Goal: Obtain resource: Obtain resource

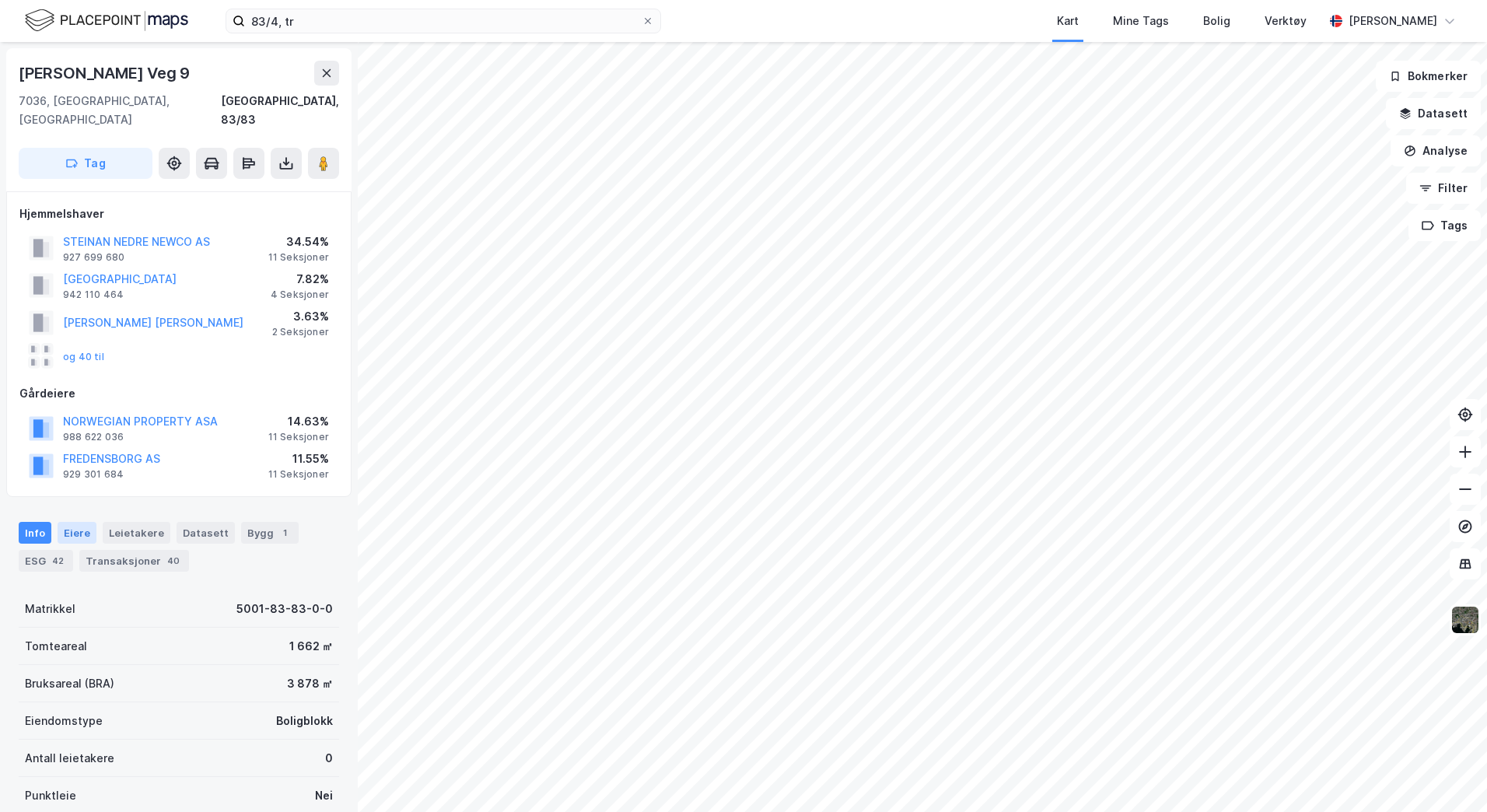
click at [85, 521] on div "Eiere" at bounding box center [76, 532] width 39 height 22
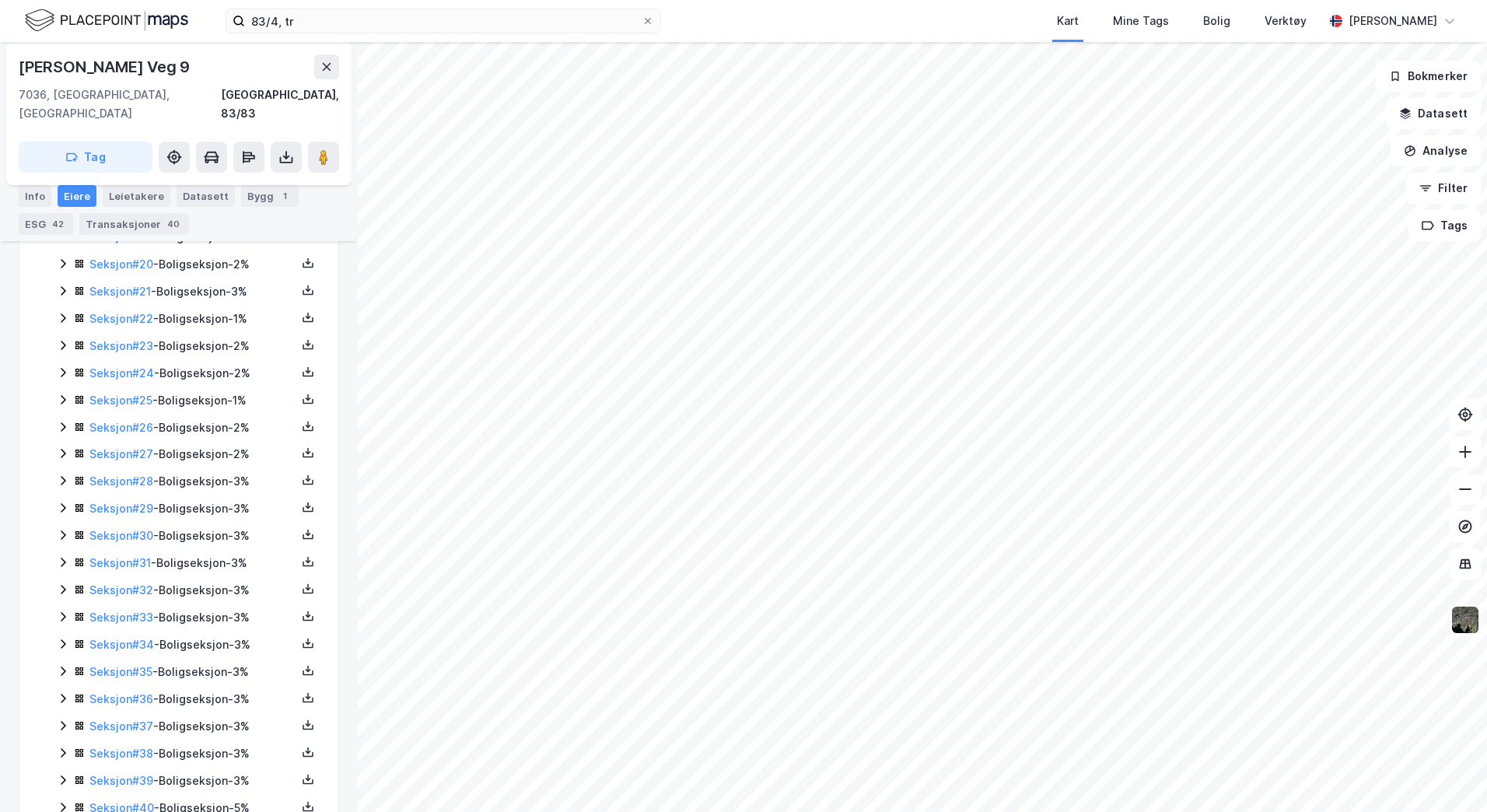
scroll to position [998, 0]
click at [138, 776] on link "Seksjon # 41" at bounding box center [120, 782] width 62 height 14
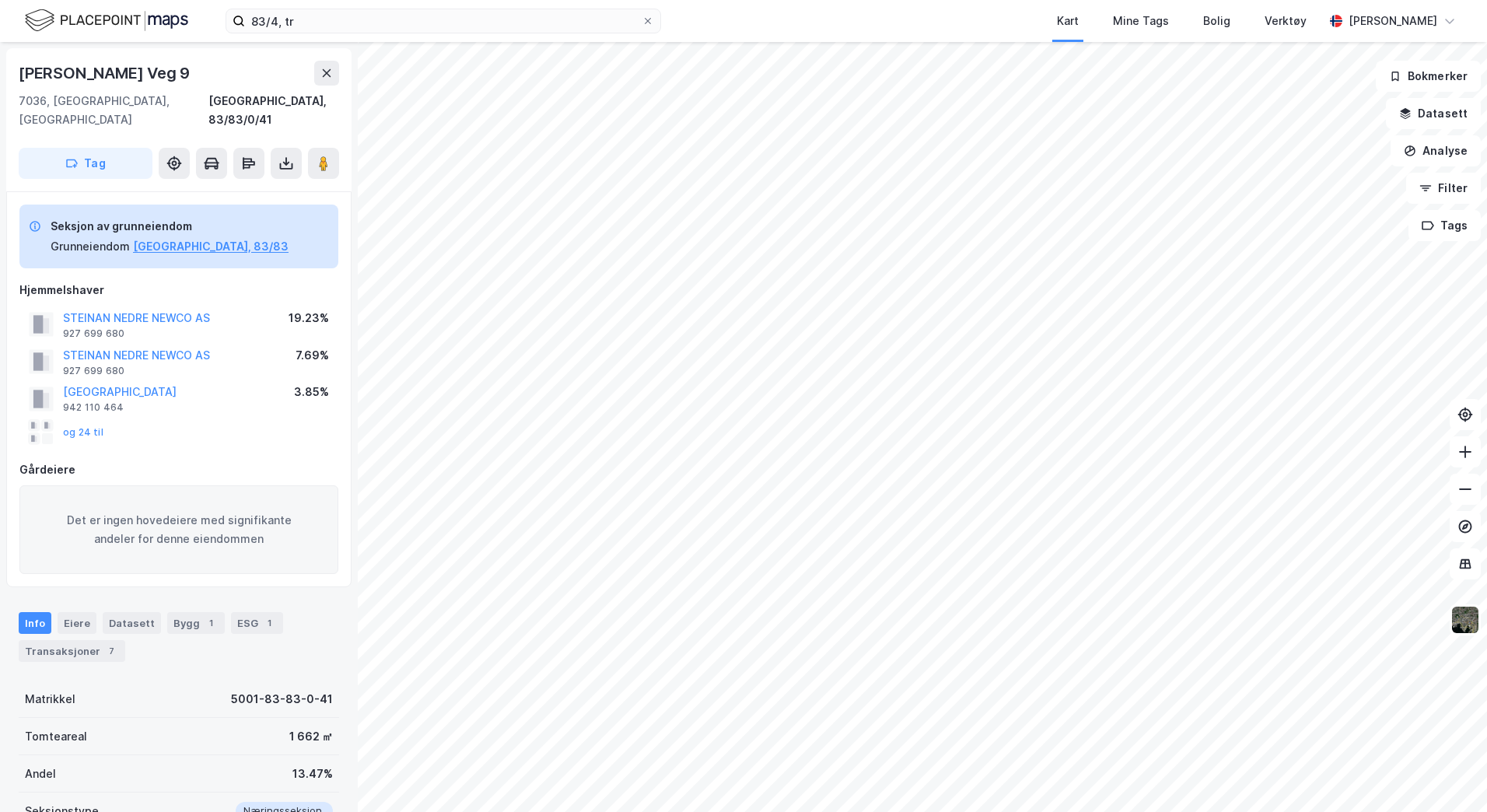
scroll to position [268, 0]
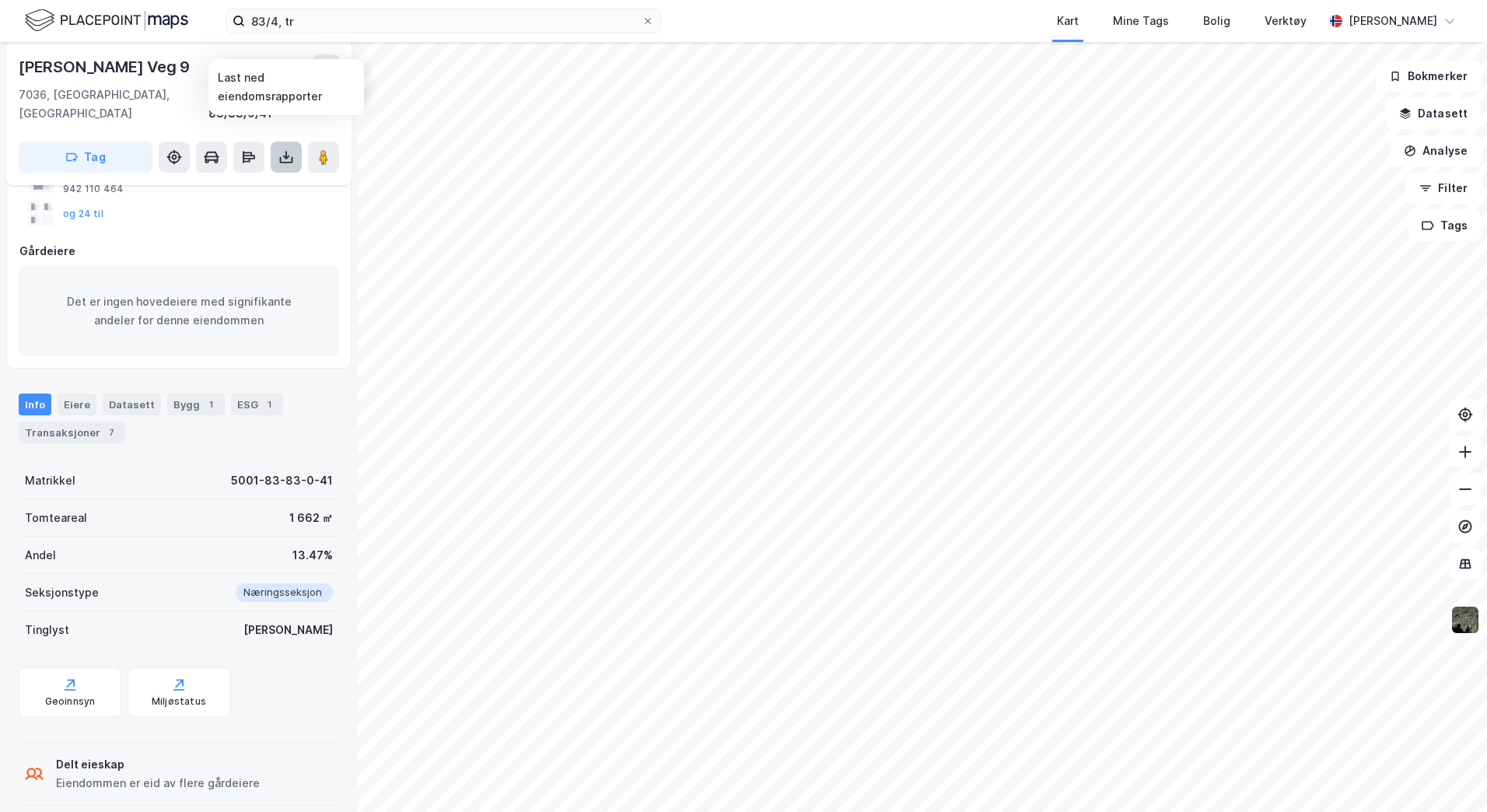
click at [287, 149] on icon at bounding box center [285, 156] width 15 height 15
click at [223, 182] on div "Last ned grunnbok" at bounding box center [209, 188] width 90 height 13
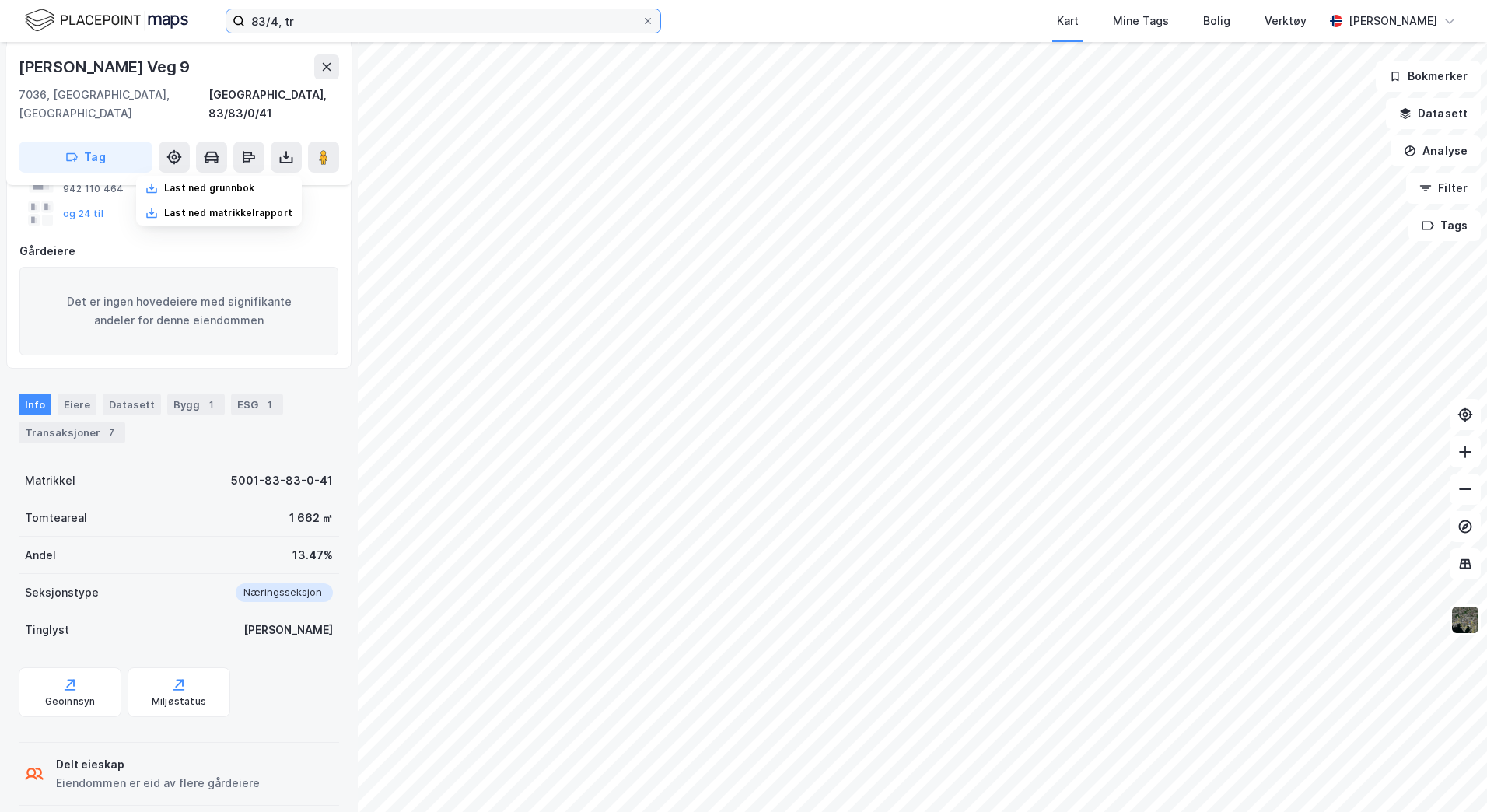
click at [311, 22] on input "83/4, tr" at bounding box center [443, 21] width 397 height 24
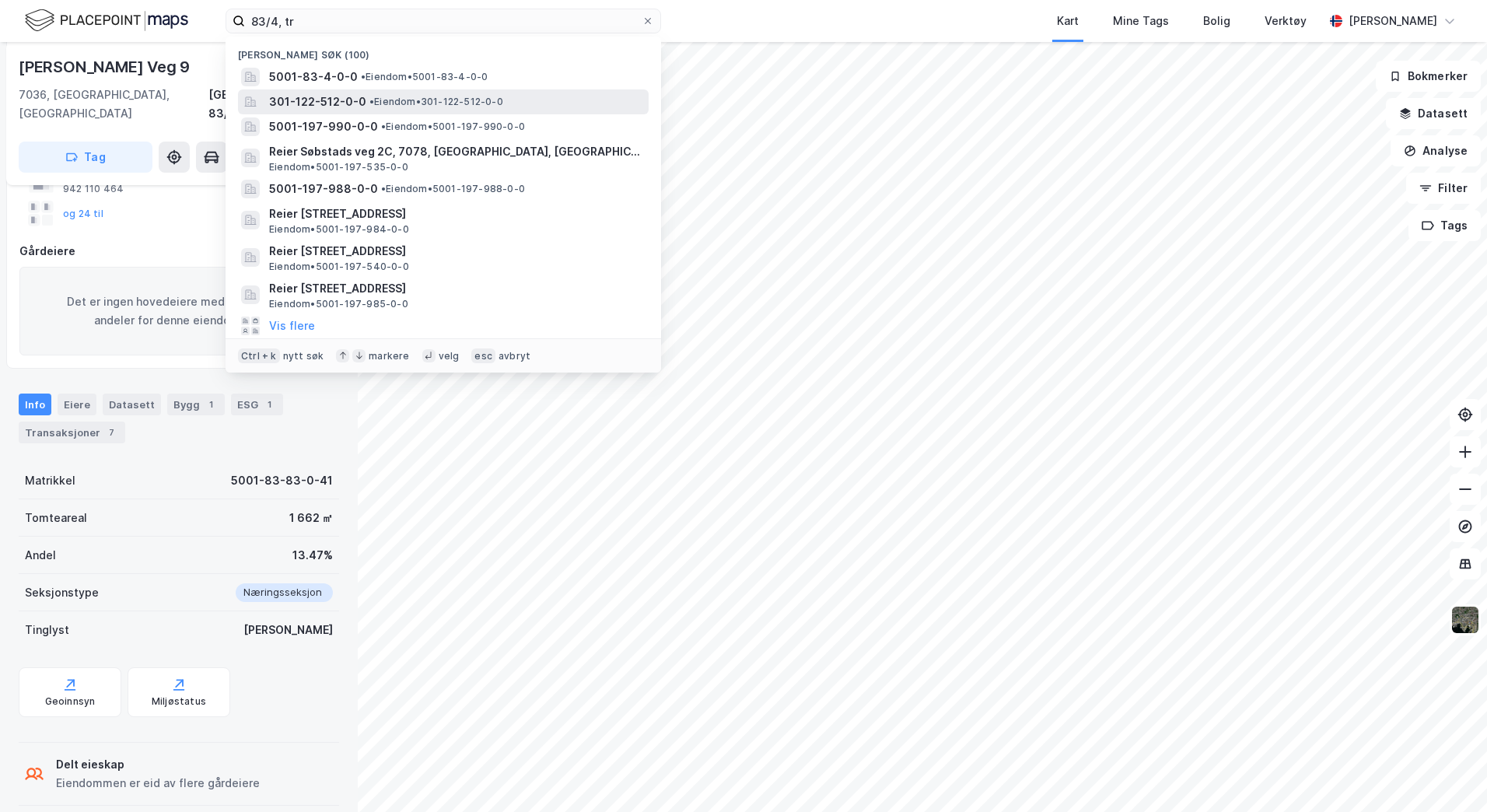
click at [370, 96] on span "•" at bounding box center [372, 101] width 5 height 12
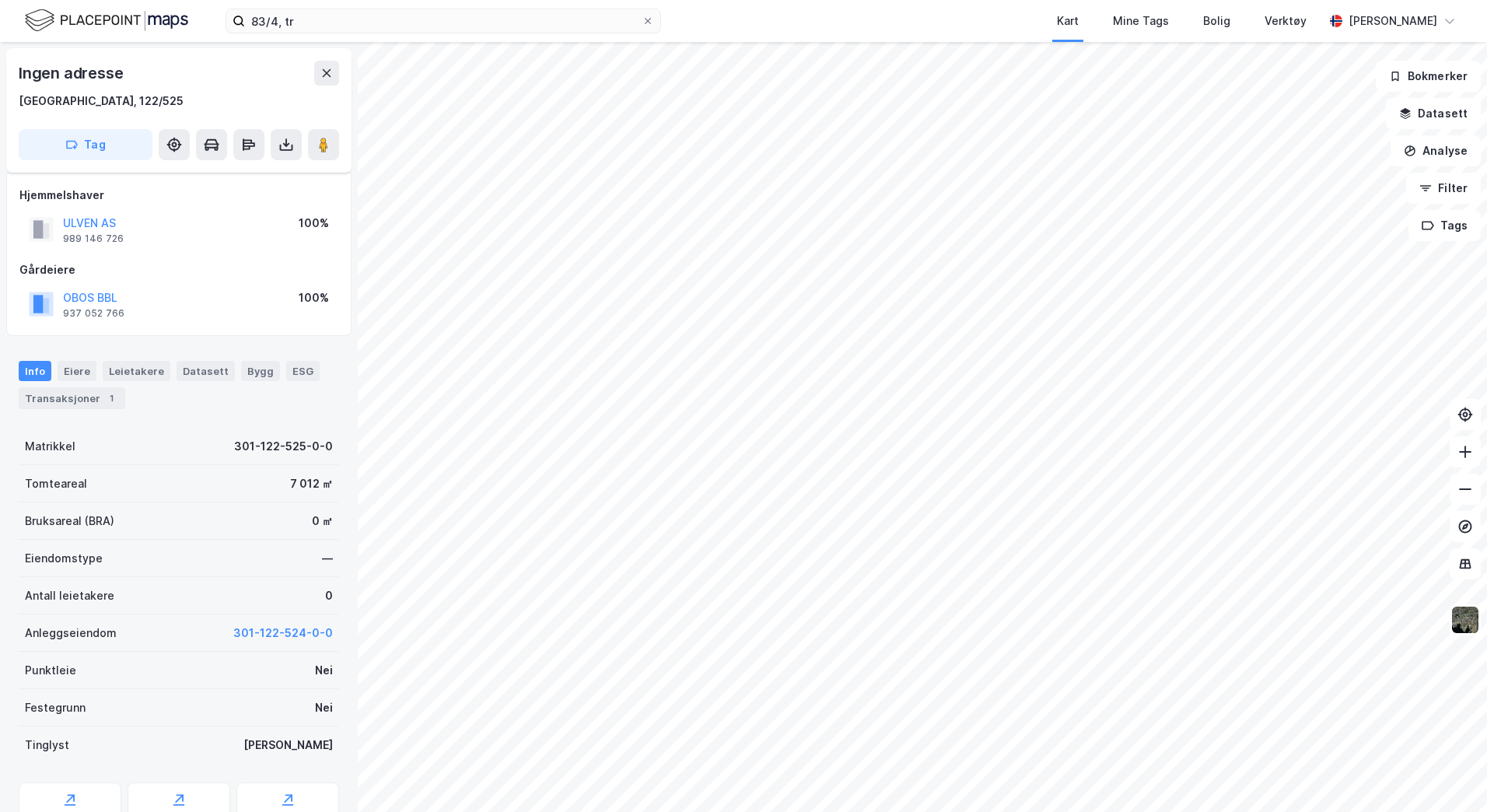
scroll to position [71, 0]
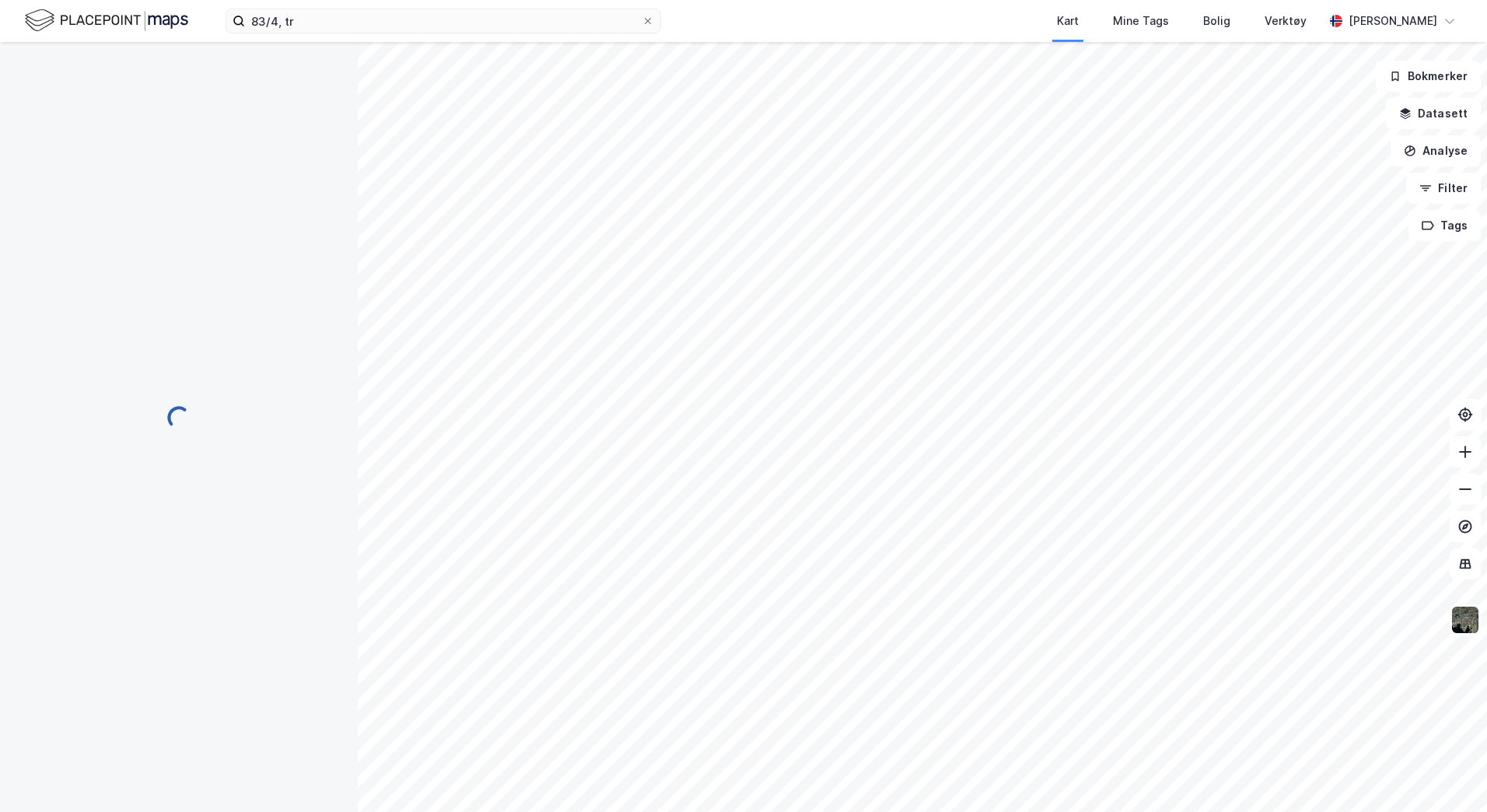
scroll to position [71, 0]
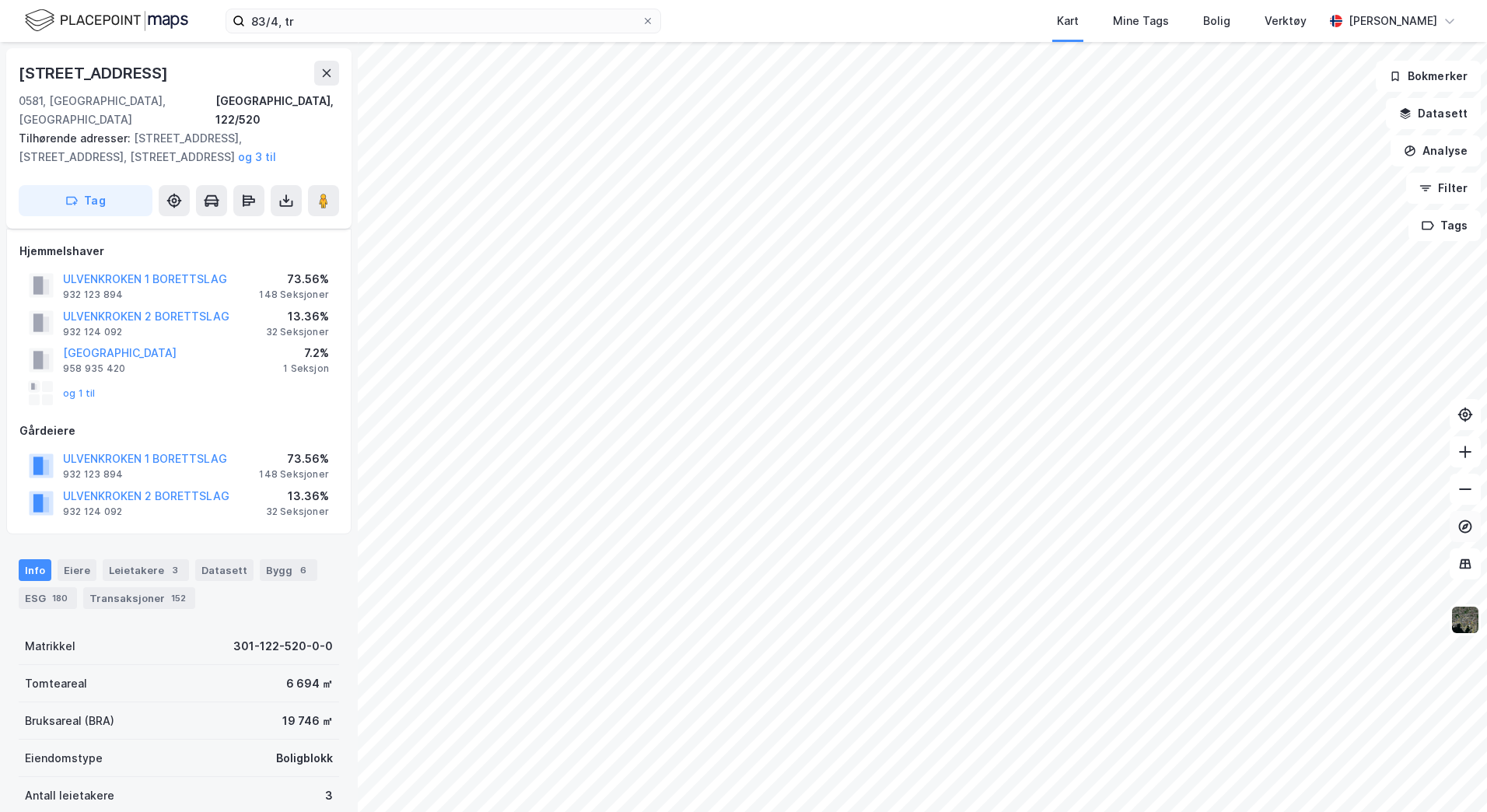
scroll to position [71, 0]
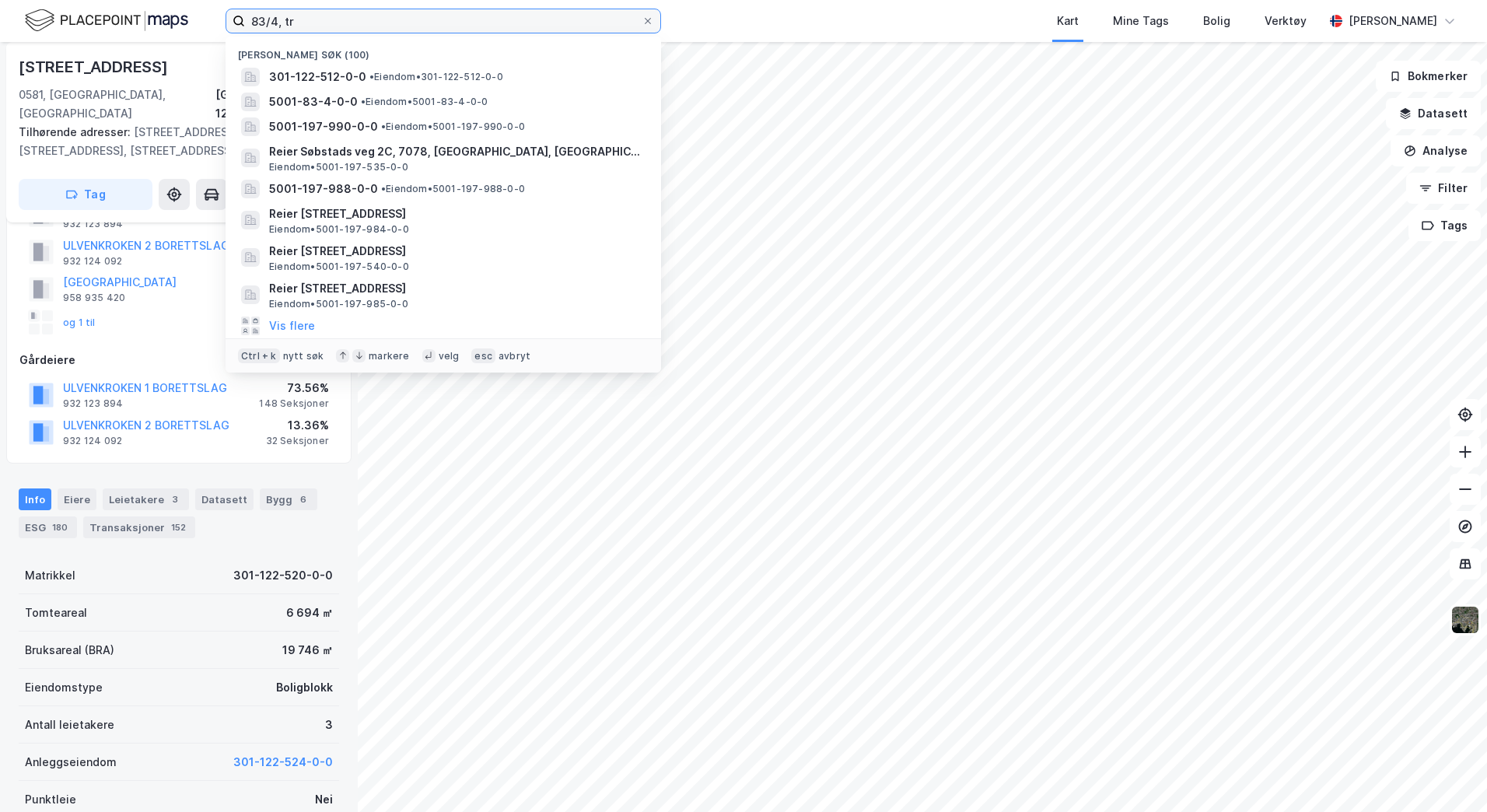
drag, startPoint x: 322, startPoint y: 23, endPoint x: 207, endPoint y: 23, distance: 115.0
click at [207, 23] on div "83/4, tr Nylige søk [PHONE_NUMBER] • Eiendom • 301-122-512-0-0 5001-83-4-0-0 • …" at bounding box center [743, 21] width 1487 height 42
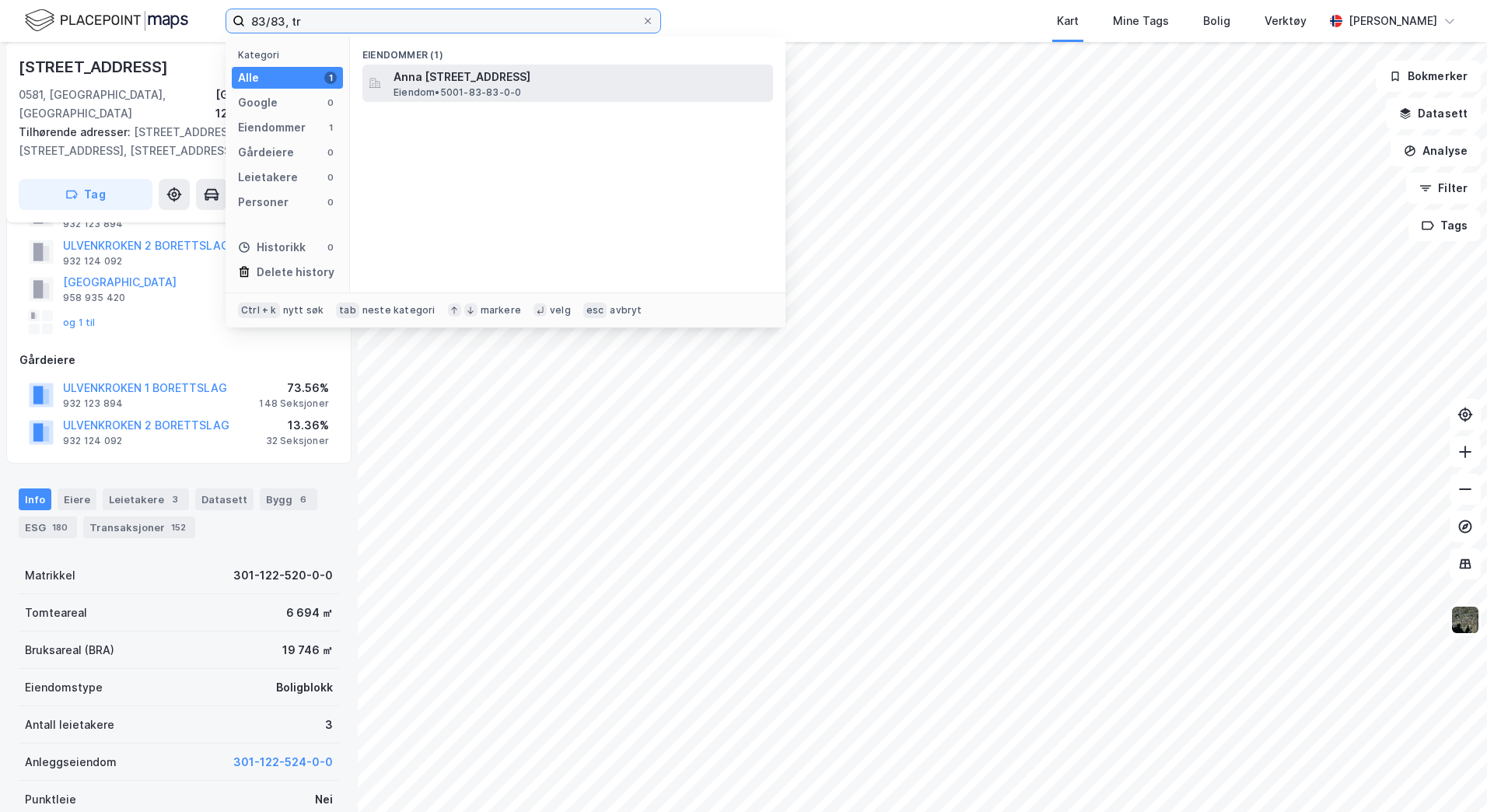
type input "83/83, tr"
click at [468, 83] on span "Anna [STREET_ADDRESS]" at bounding box center [580, 76] width 373 height 19
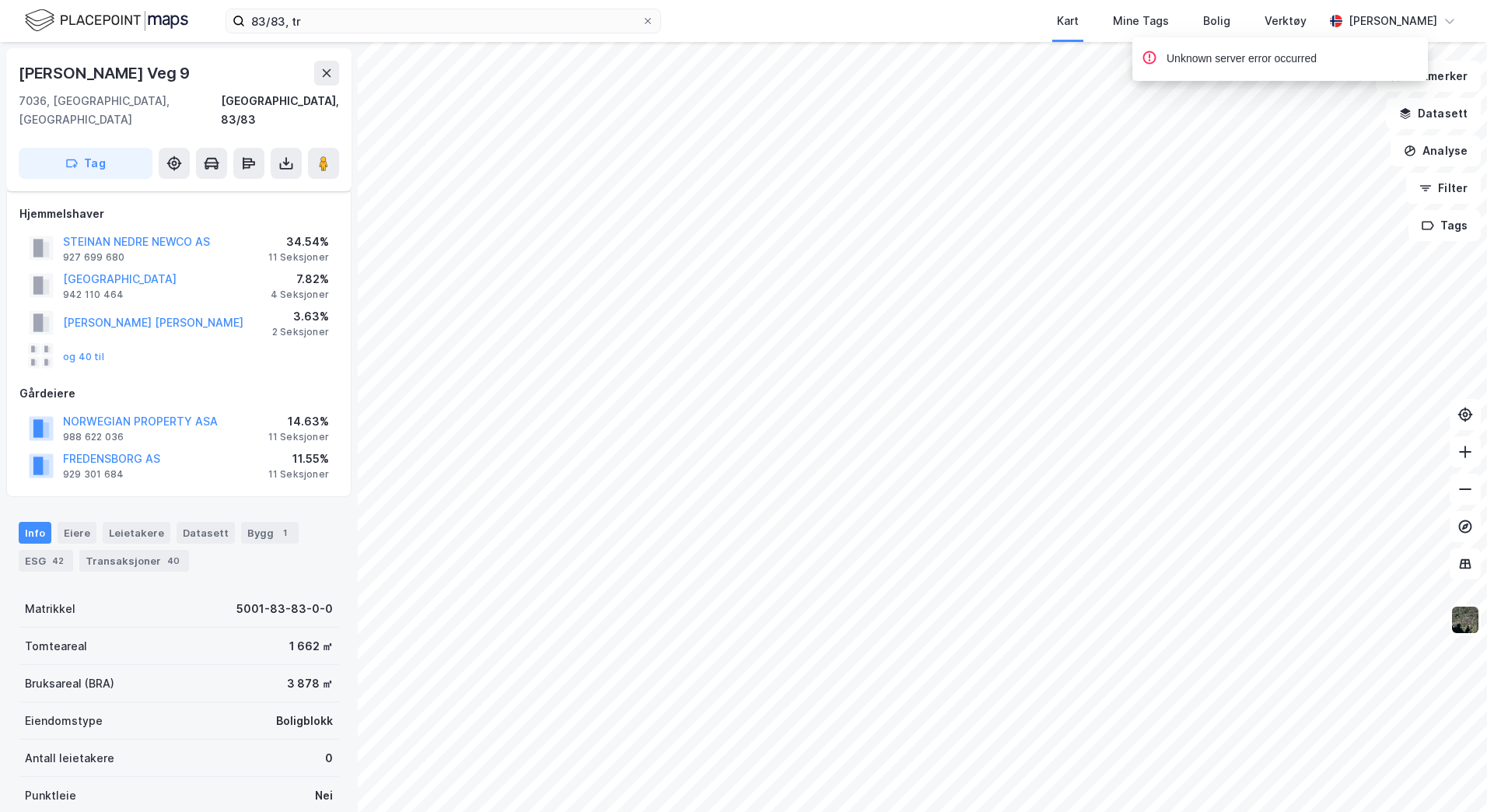
scroll to position [71, 0]
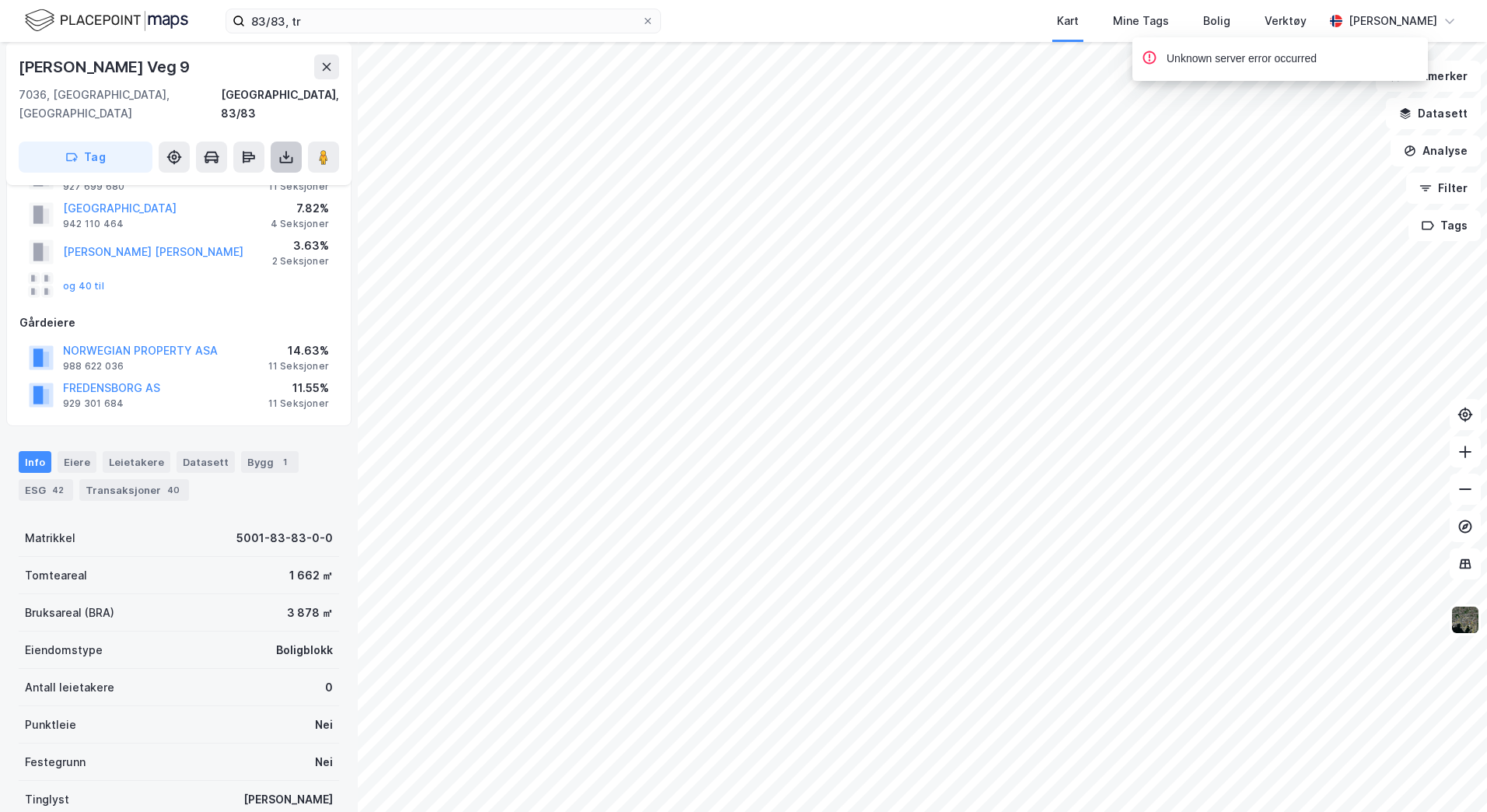
click at [291, 149] on icon at bounding box center [285, 156] width 15 height 15
click at [236, 182] on div "Last ned grunnbok" at bounding box center [209, 188] width 90 height 13
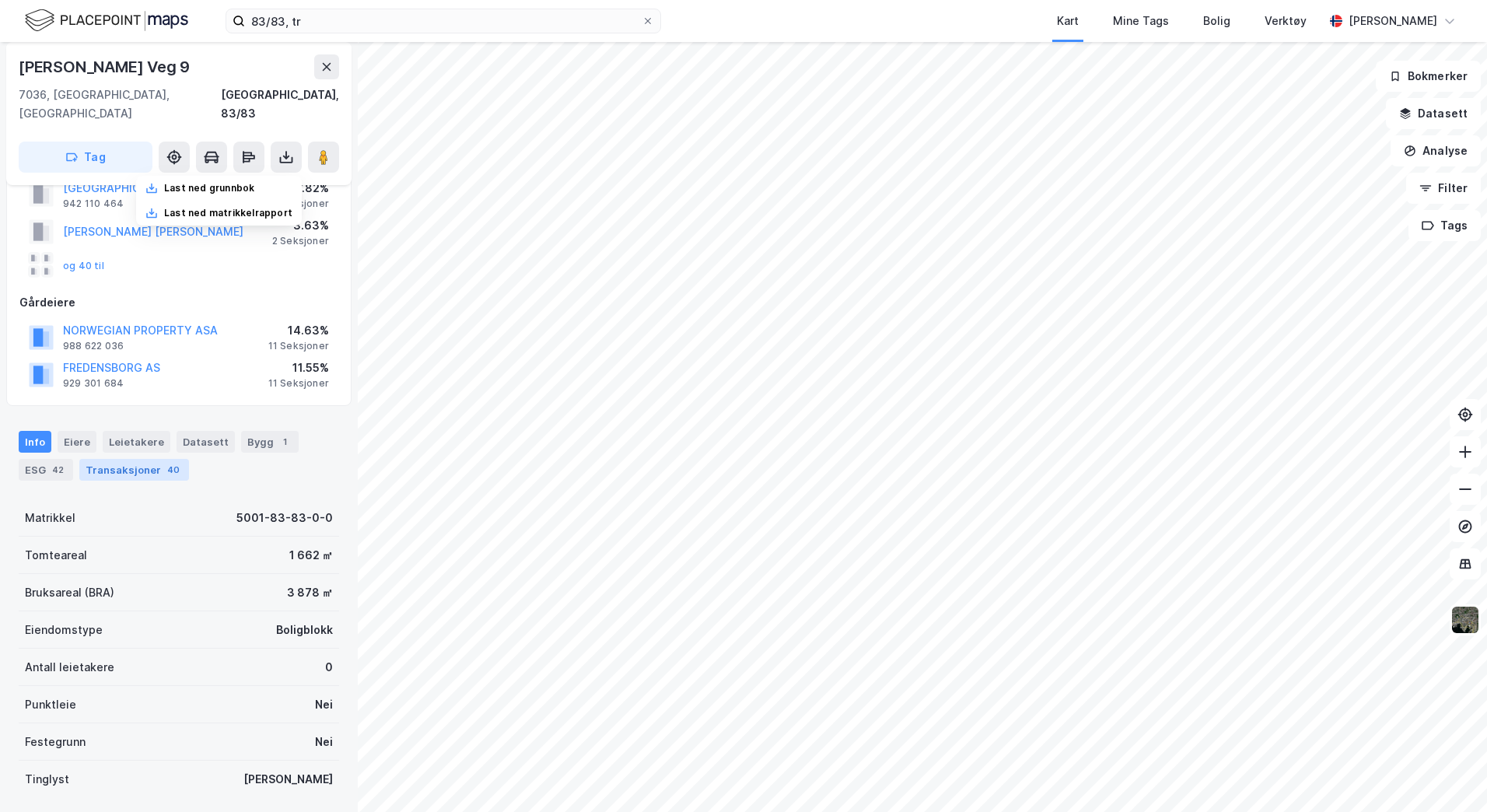
scroll to position [70, 0]
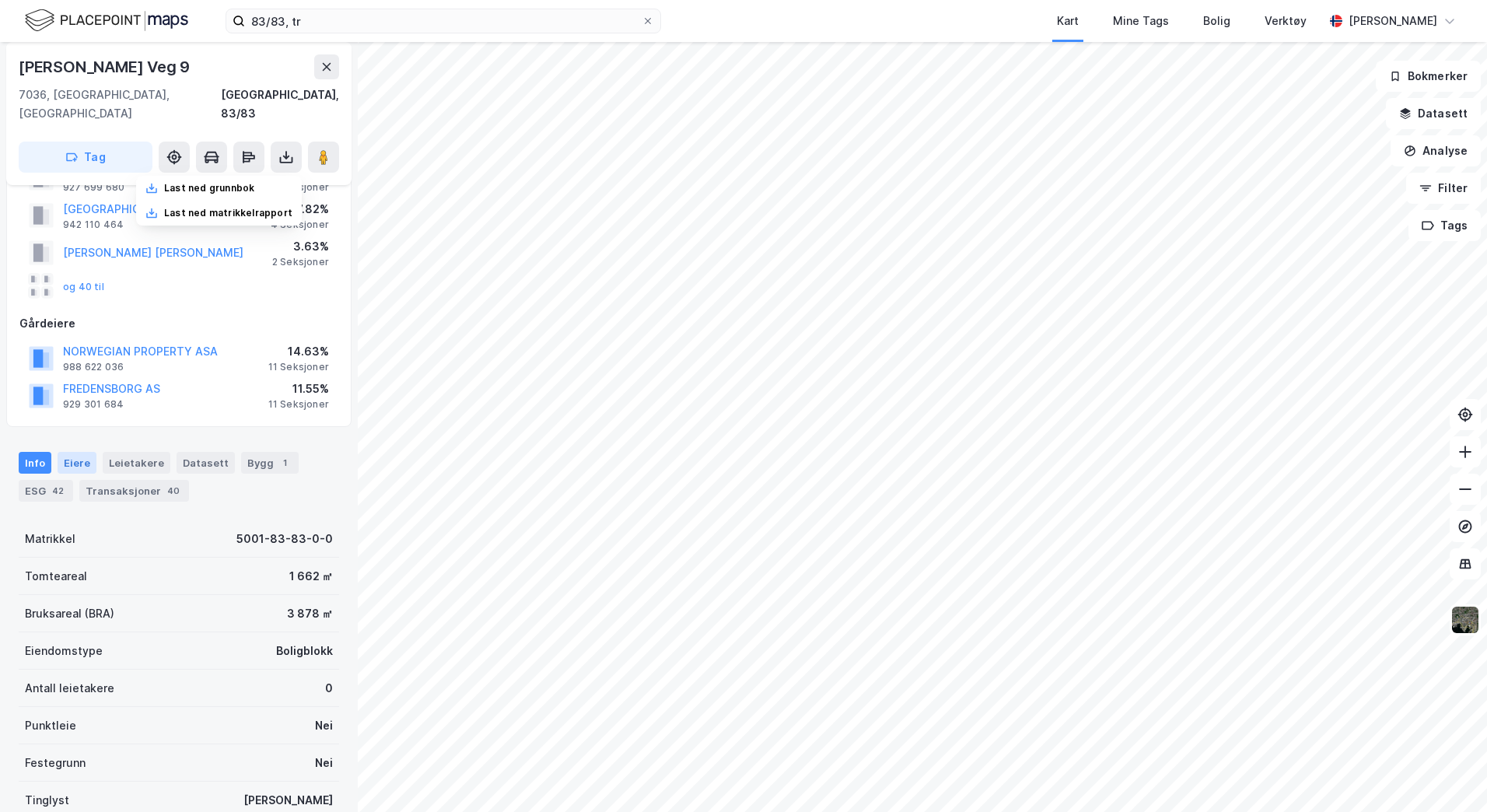
click at [77, 451] on div "Eiere" at bounding box center [76, 462] width 39 height 22
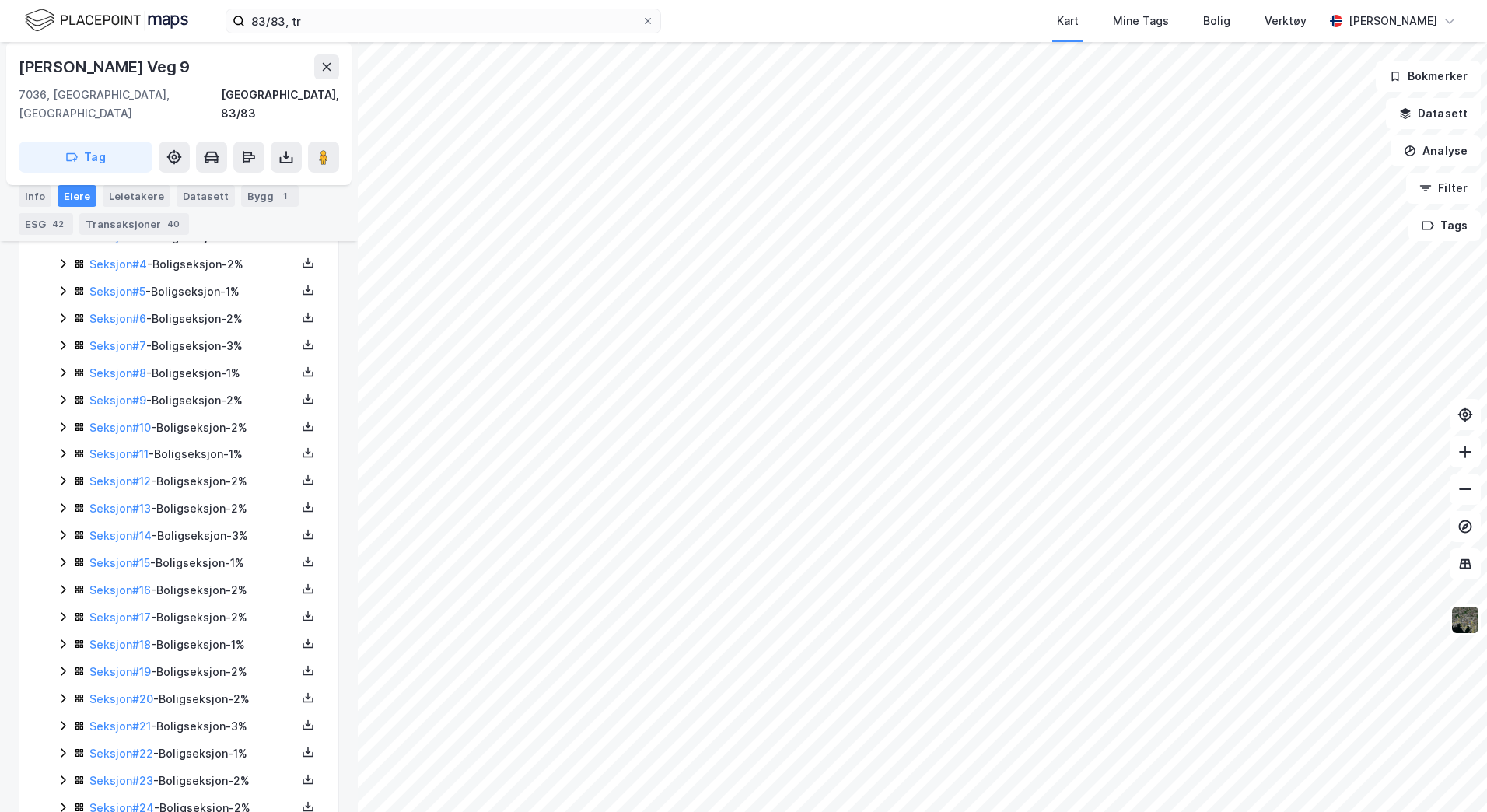
scroll to position [998, 0]
click at [138, 776] on link "Seksjon # 41" at bounding box center [120, 782] width 62 height 14
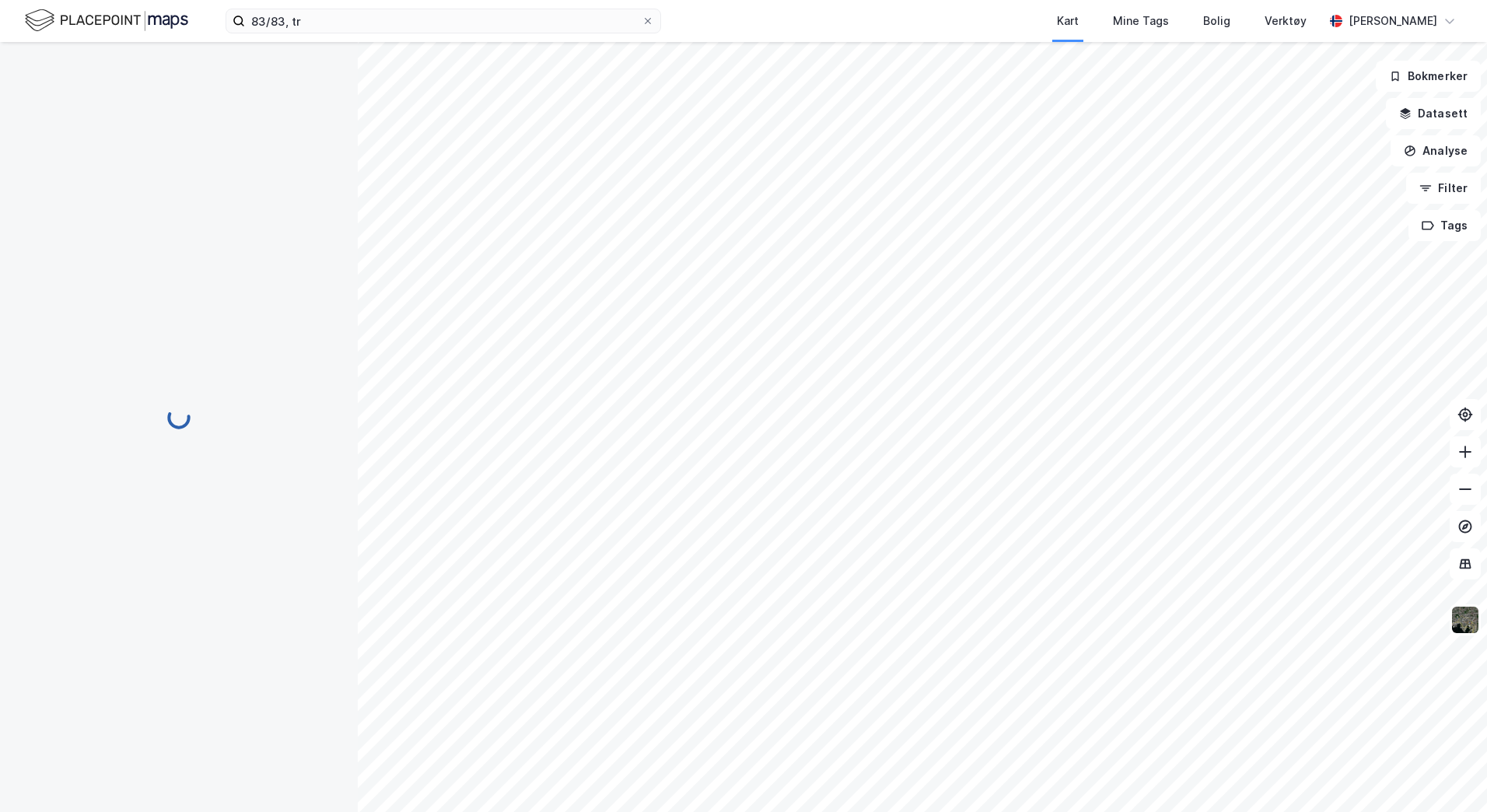
scroll to position [268, 0]
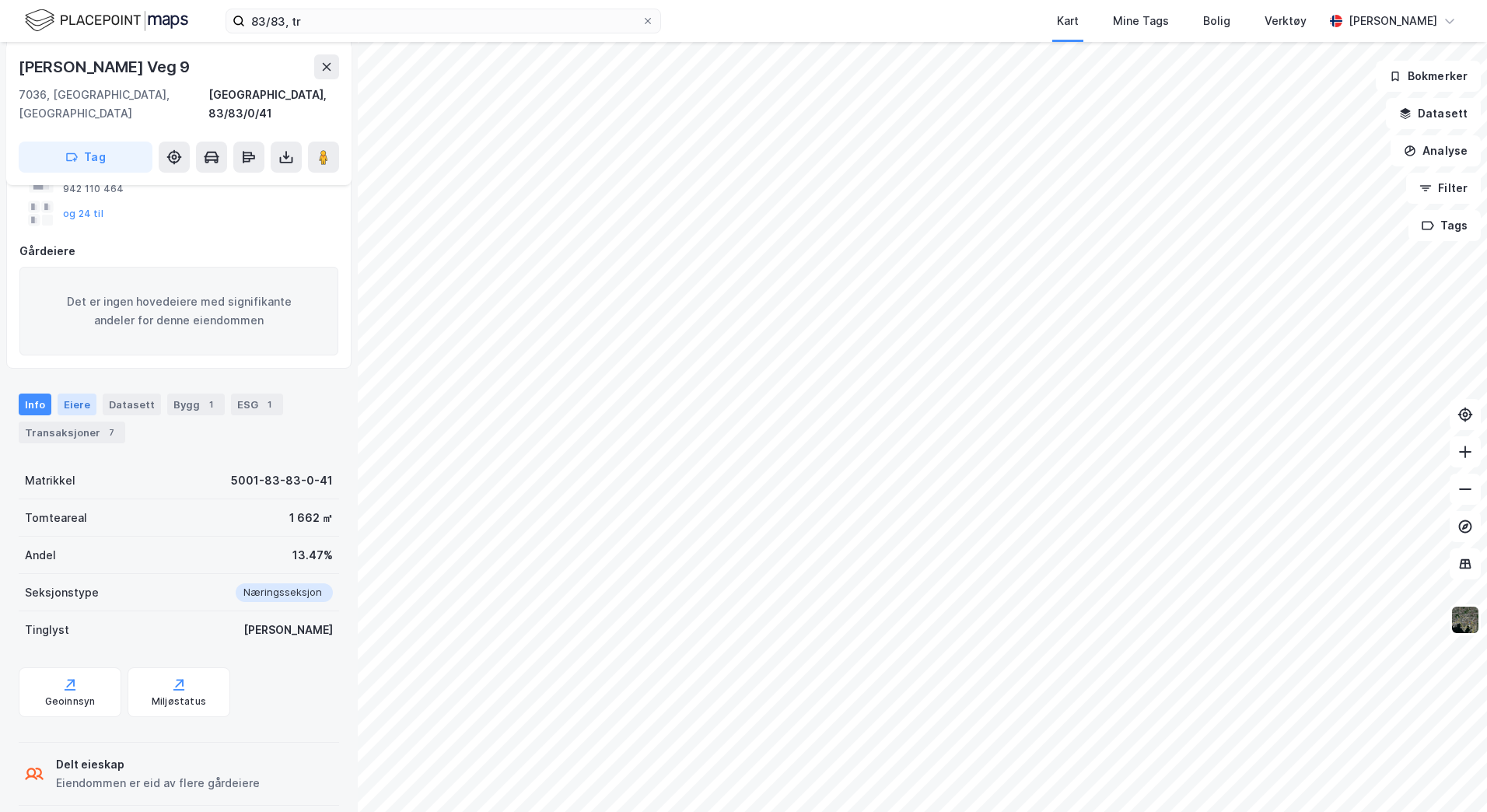
click at [78, 393] on div "Eiere" at bounding box center [76, 404] width 39 height 22
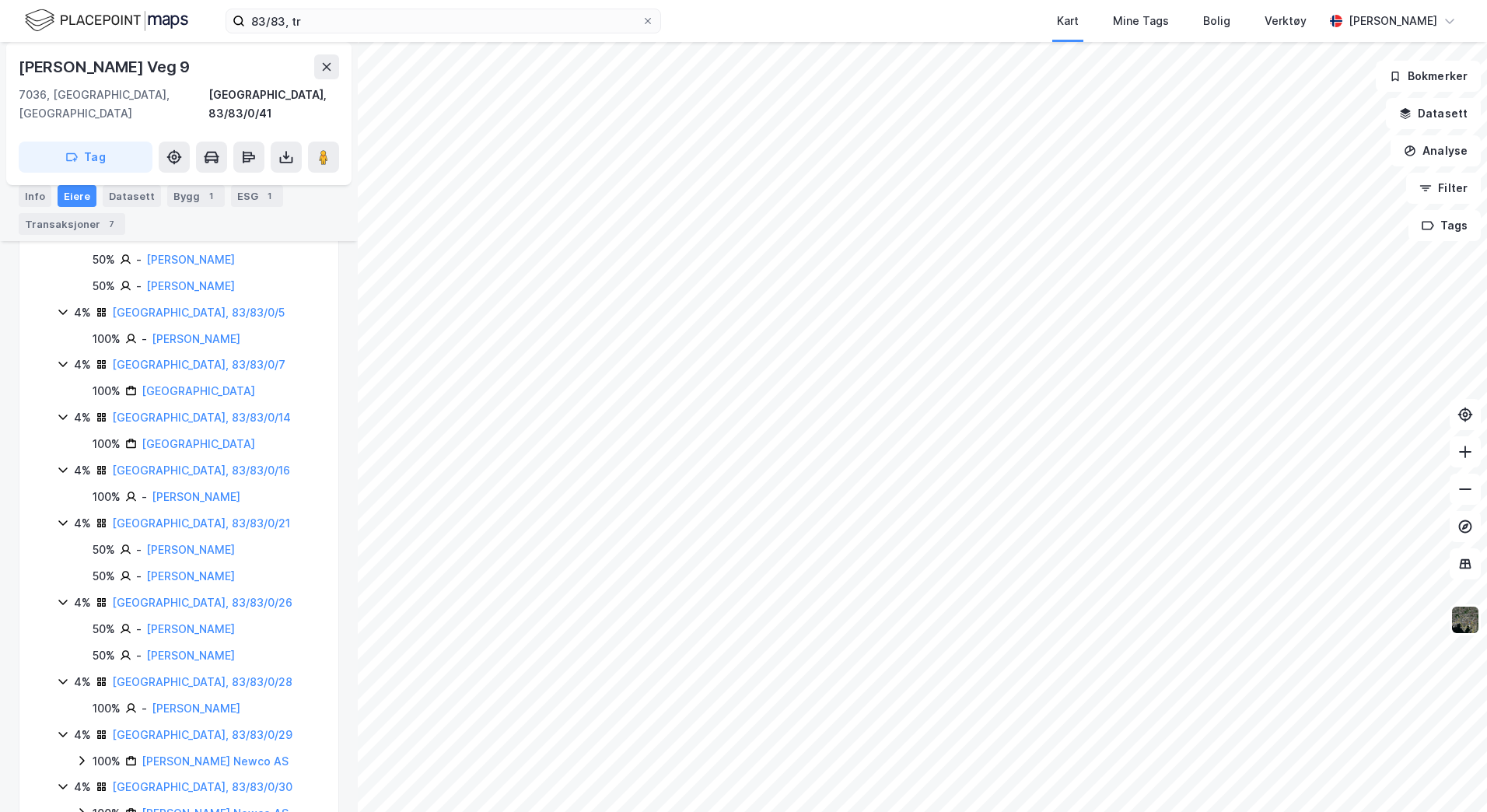
scroll to position [1290, 0]
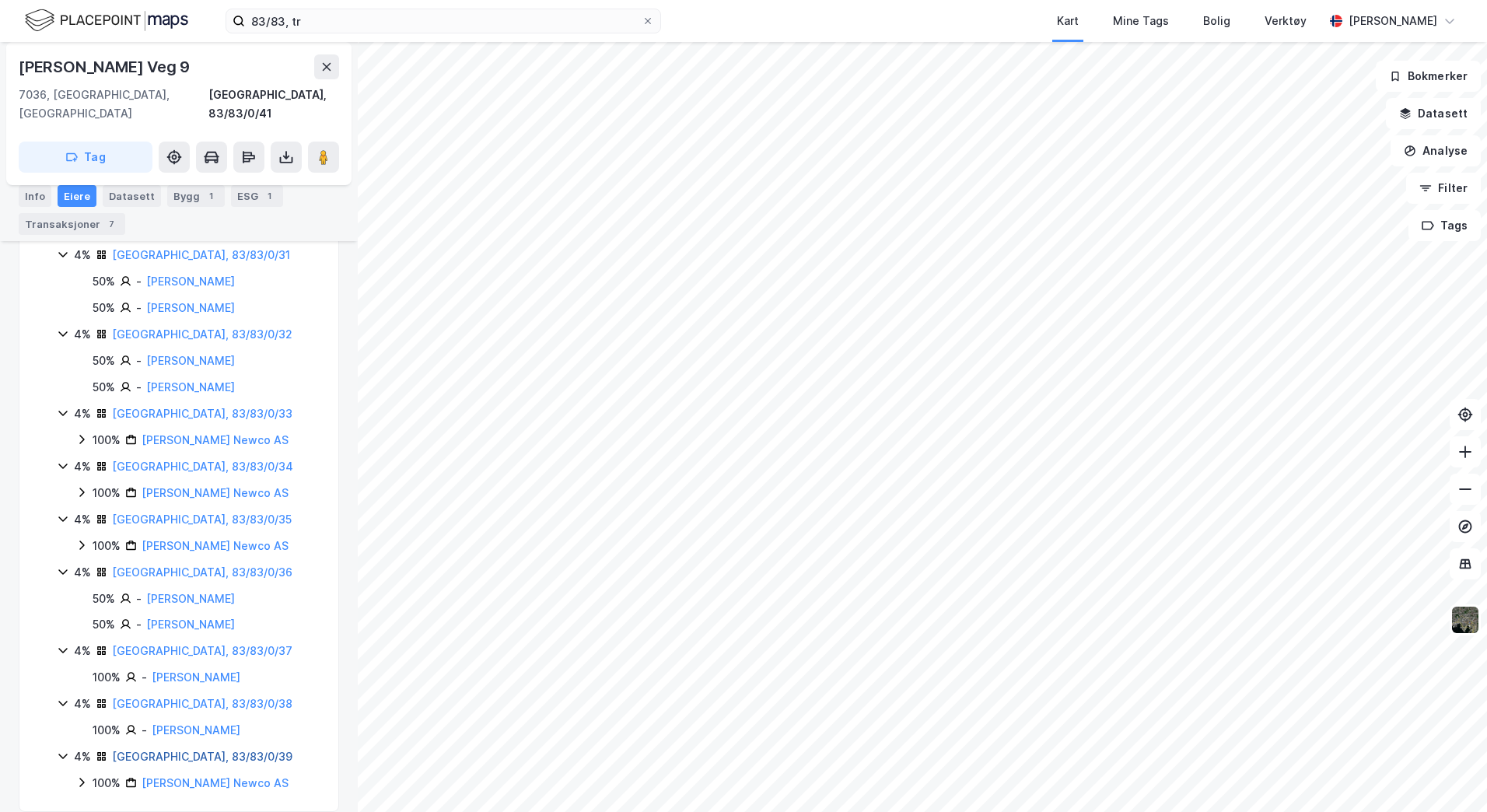
click at [190, 749] on link "[GEOGRAPHIC_DATA], 83/83/0/39" at bounding box center [202, 756] width 181 height 14
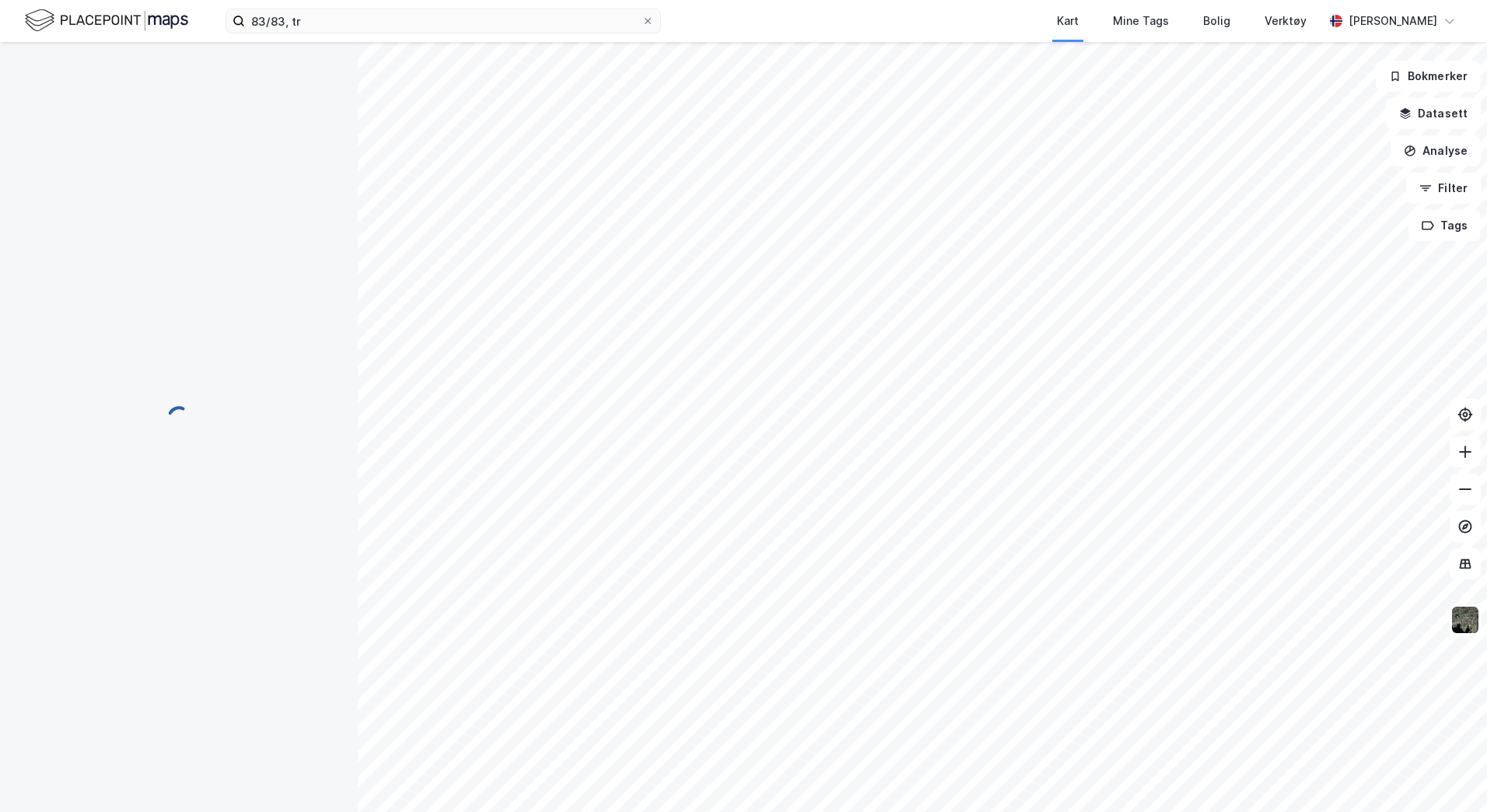
scroll to position [123, 0]
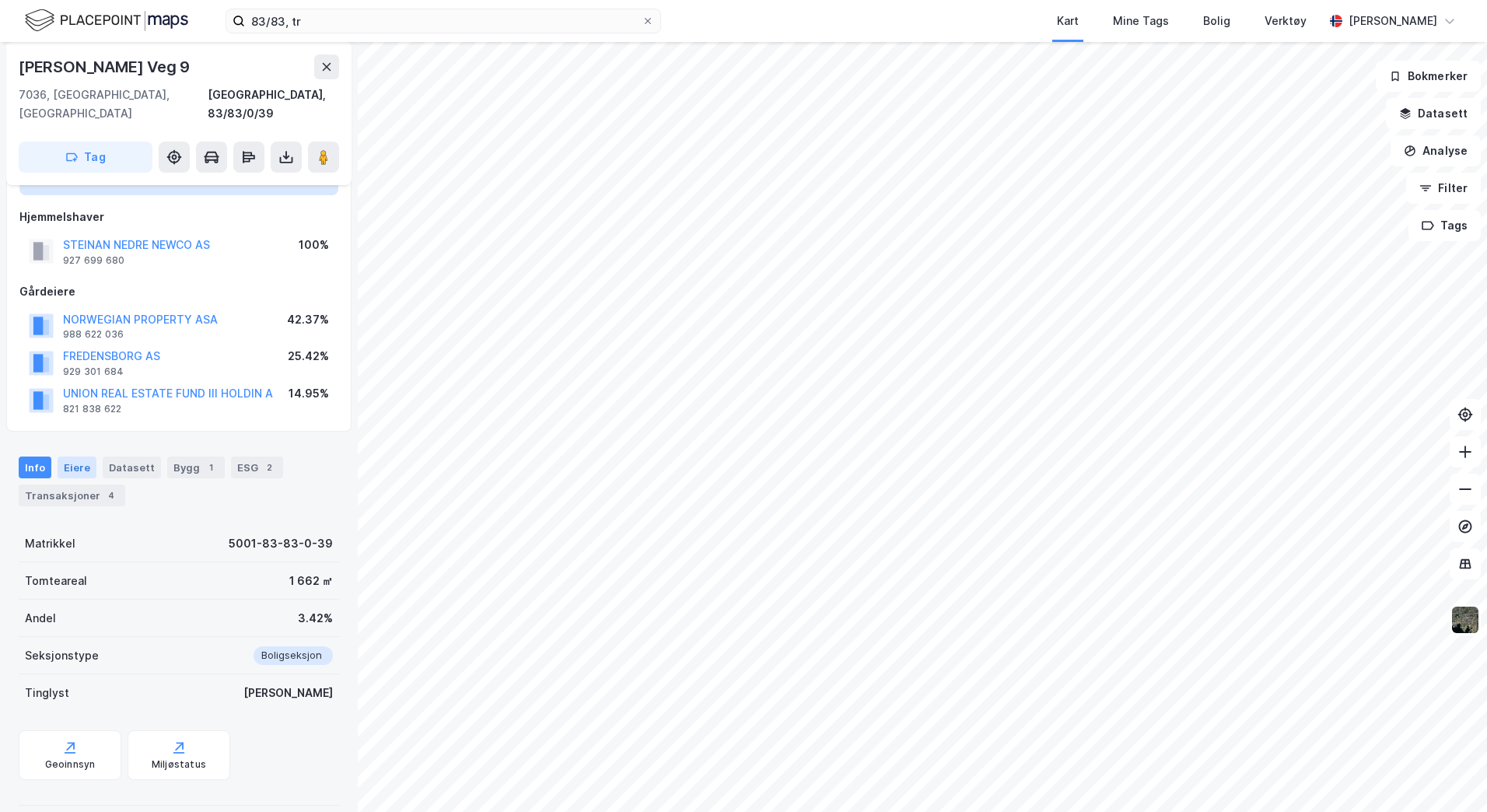
click at [74, 457] on div "Eiere" at bounding box center [76, 468] width 39 height 22
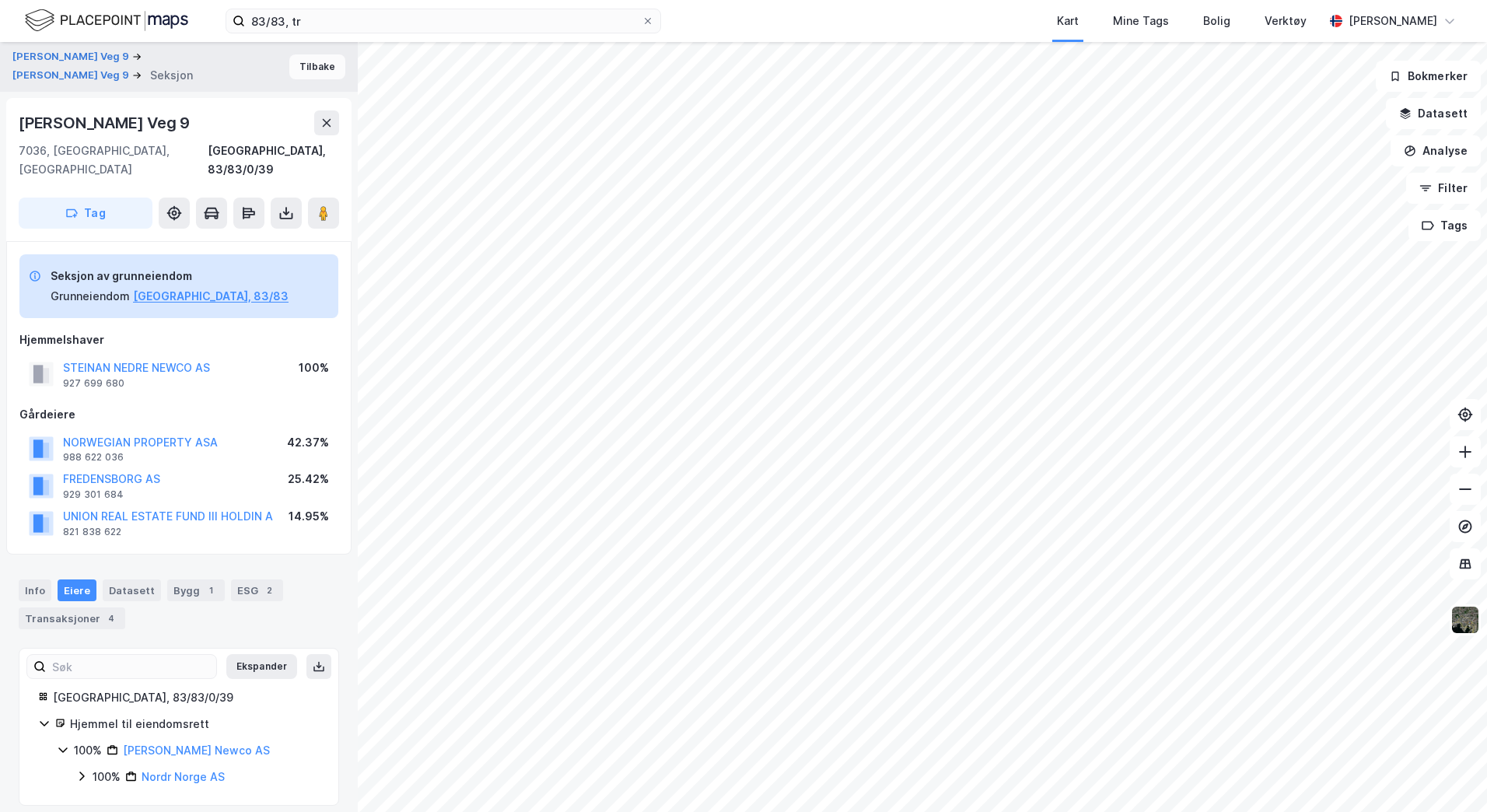
click at [309, 63] on button "Tilbake" at bounding box center [317, 66] width 56 height 25
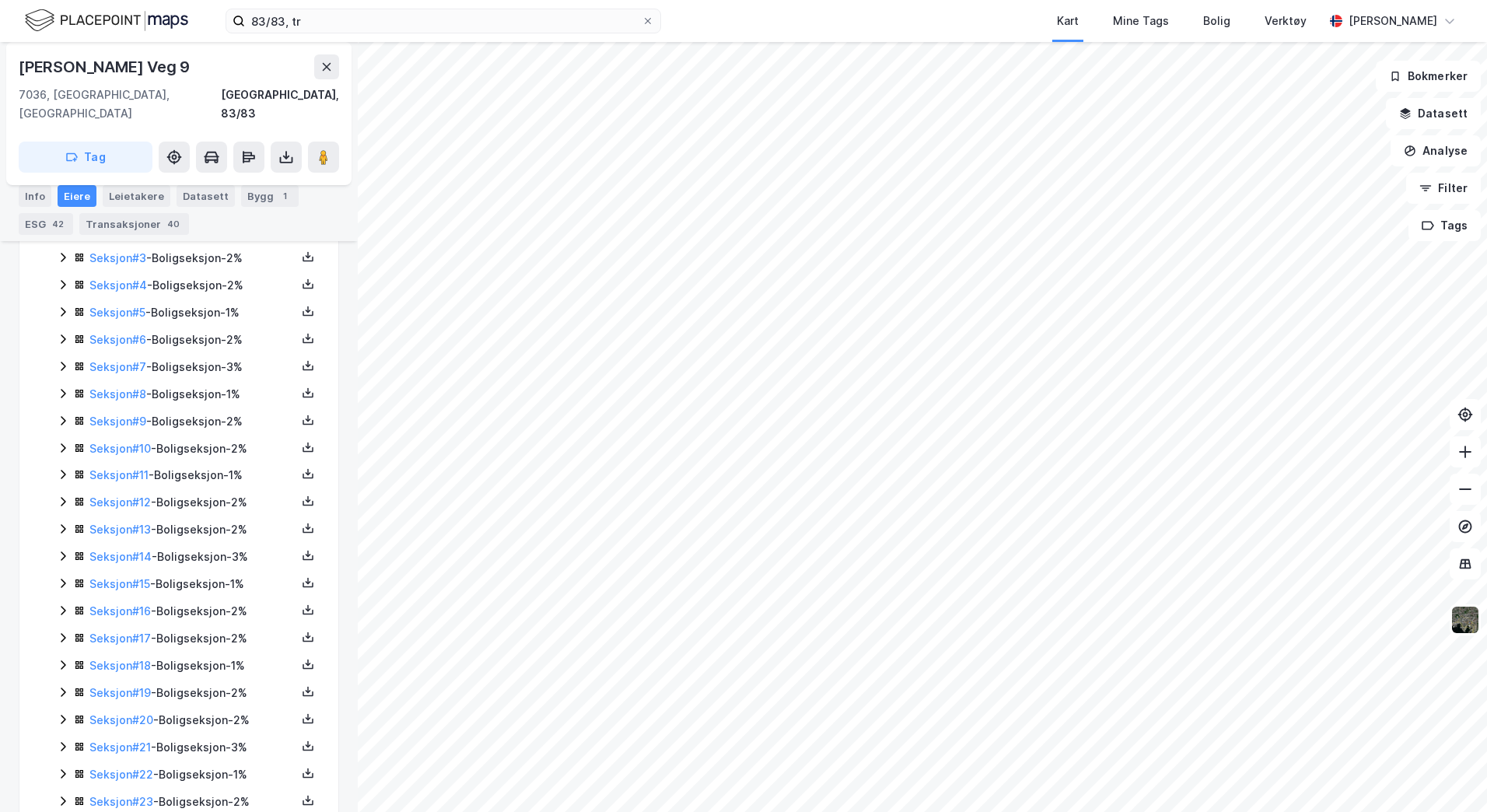
scroll to position [998, 0]
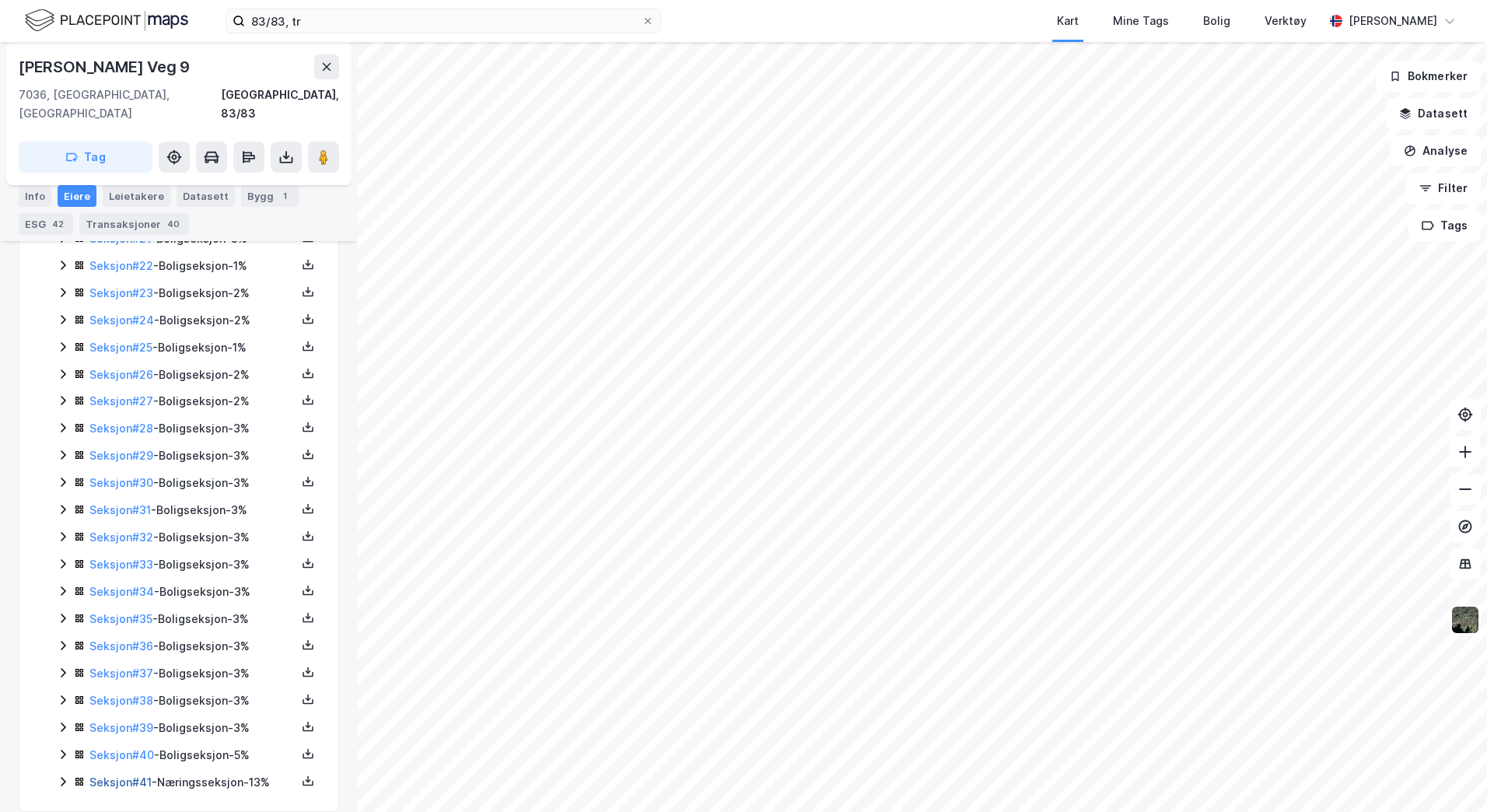
click at [123, 776] on link "Seksjon # 41" at bounding box center [120, 782] width 62 height 14
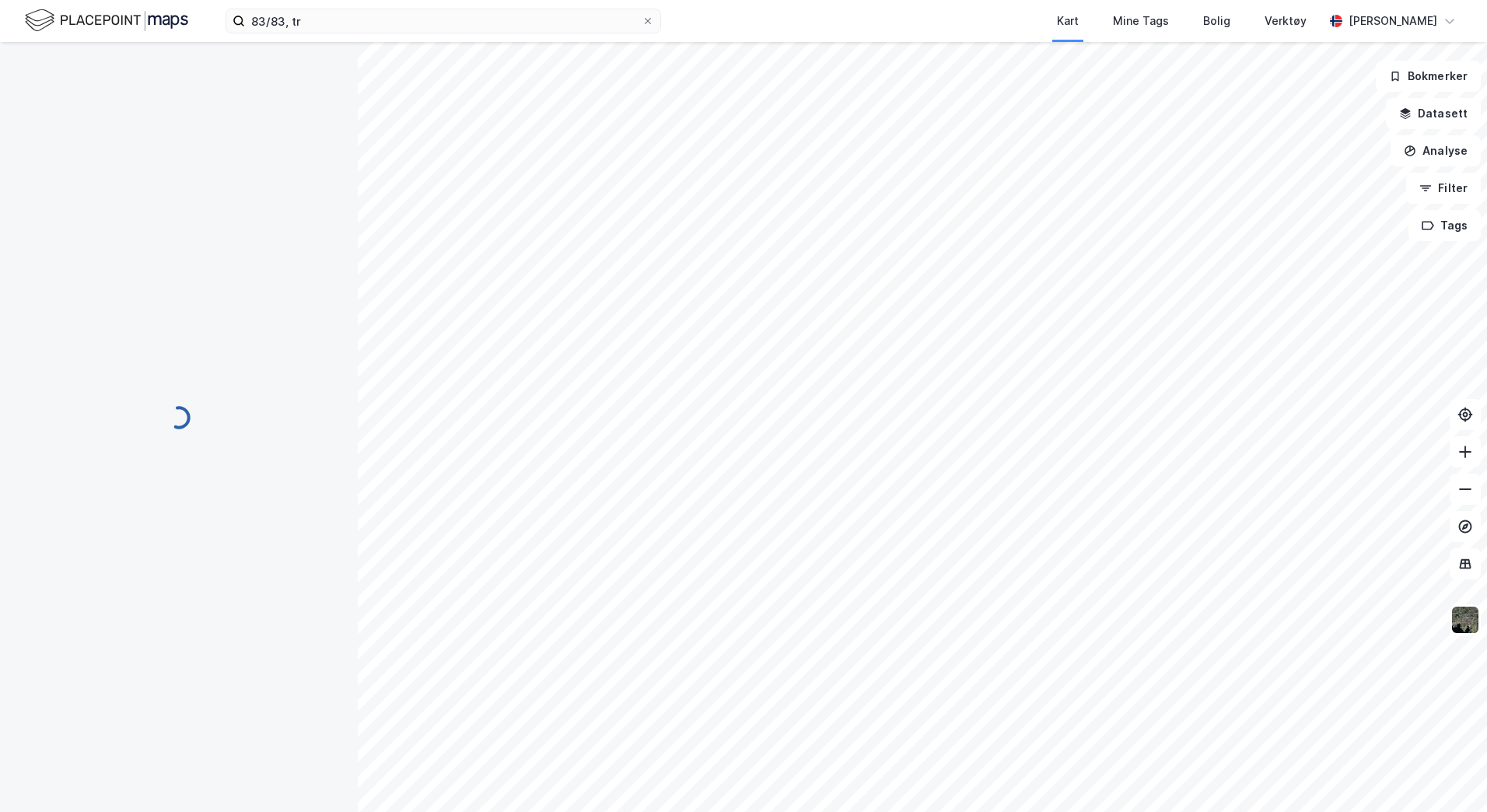
scroll to position [268, 0]
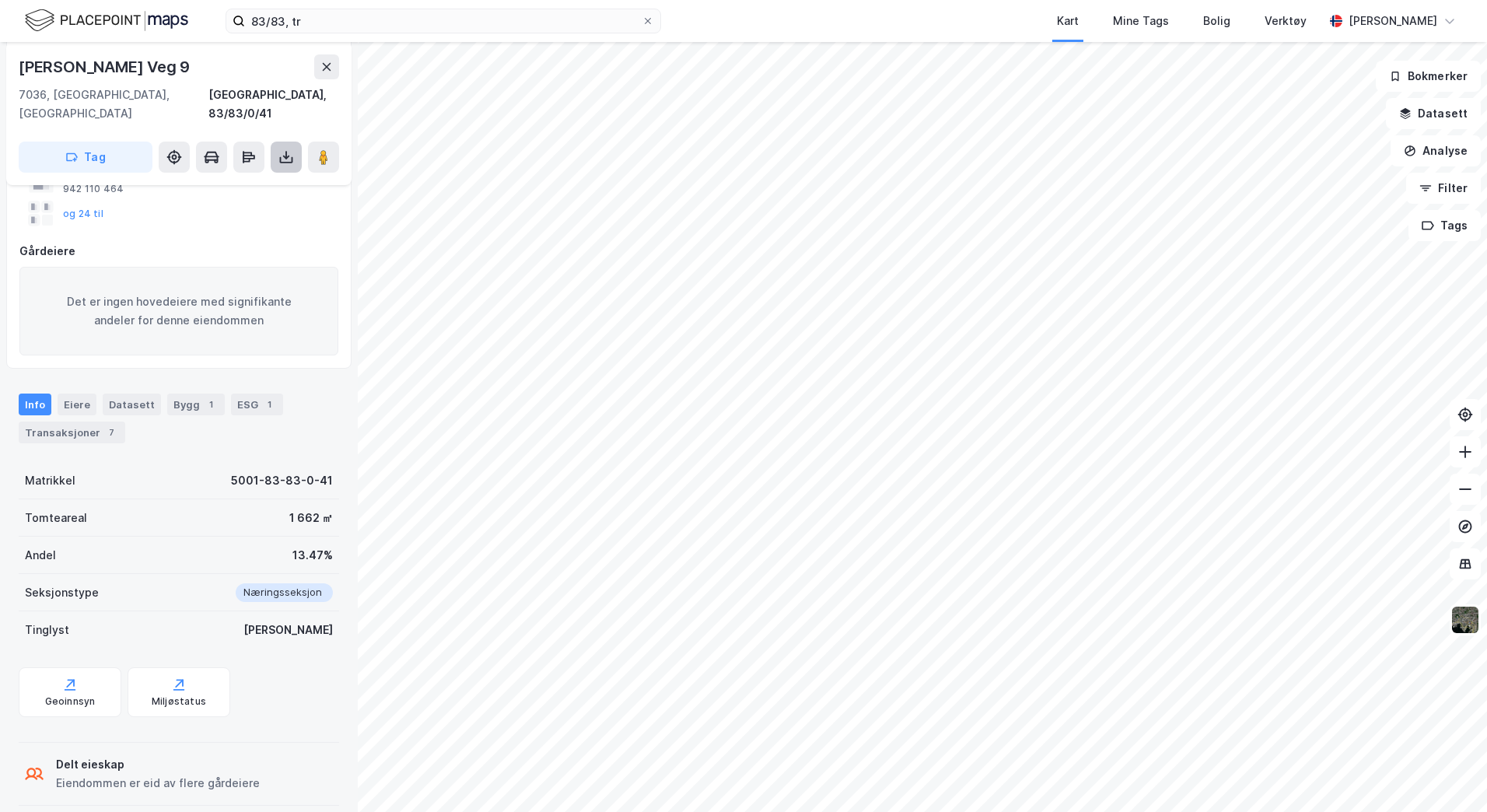
click at [285, 149] on icon at bounding box center [285, 156] width 15 height 15
click at [246, 175] on div "Last ned grunnbok" at bounding box center [219, 187] width 165 height 25
